Goal: Task Accomplishment & Management: Use online tool/utility

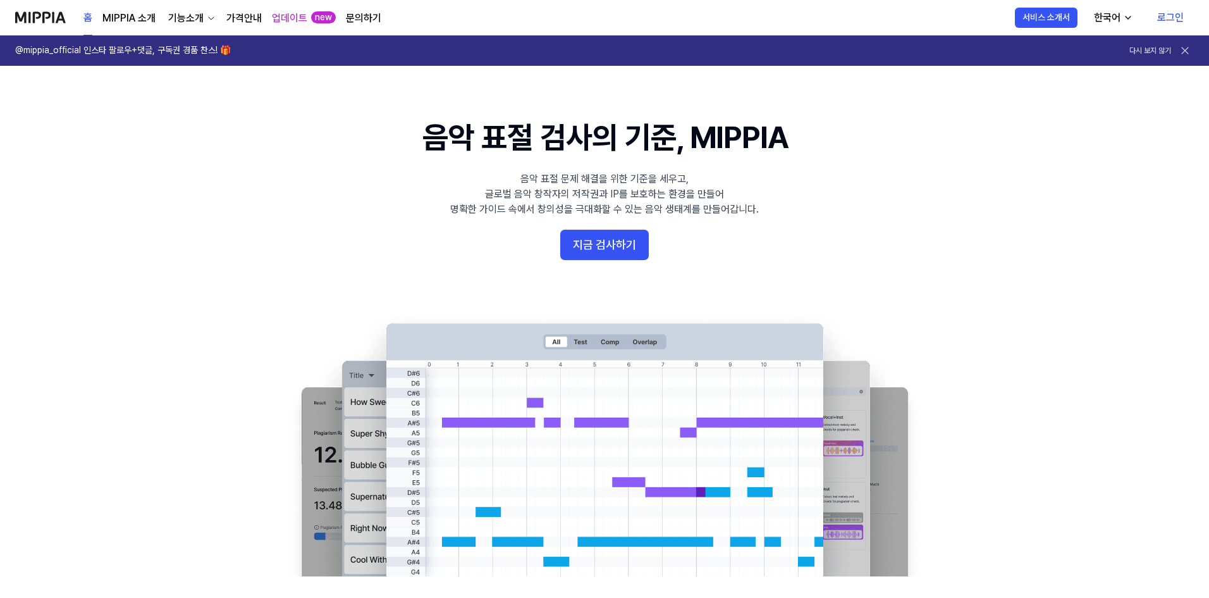
click at [1171, 16] on link "로그인" at bounding box center [1170, 17] width 47 height 35
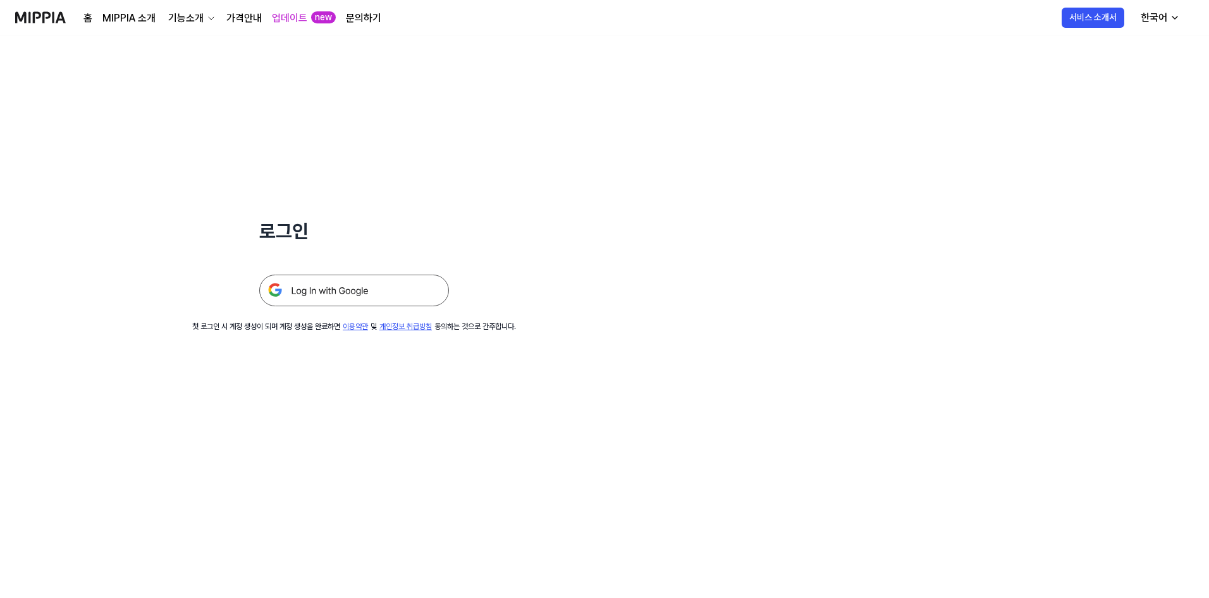
click at [325, 290] on img at bounding box center [354, 291] width 190 height 32
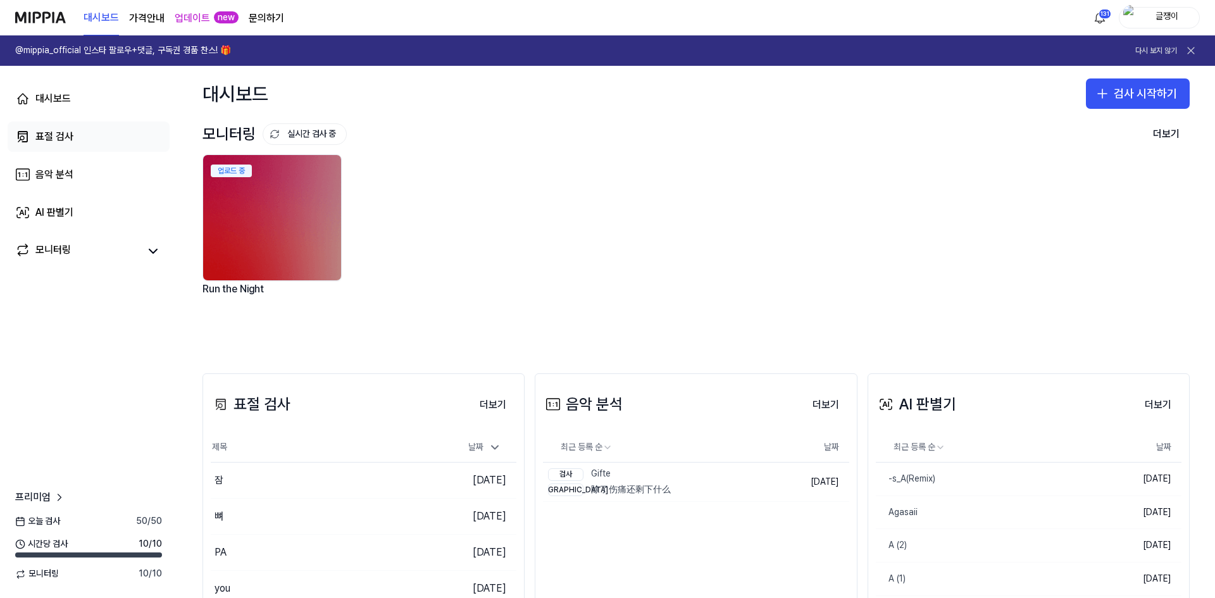
drag, startPoint x: 60, startPoint y: 140, endPoint x: 68, endPoint y: 137, distance: 8.6
click at [59, 140] on div "표절 검사" at bounding box center [54, 136] width 38 height 15
